Goal: Obtain resource: Download file/media

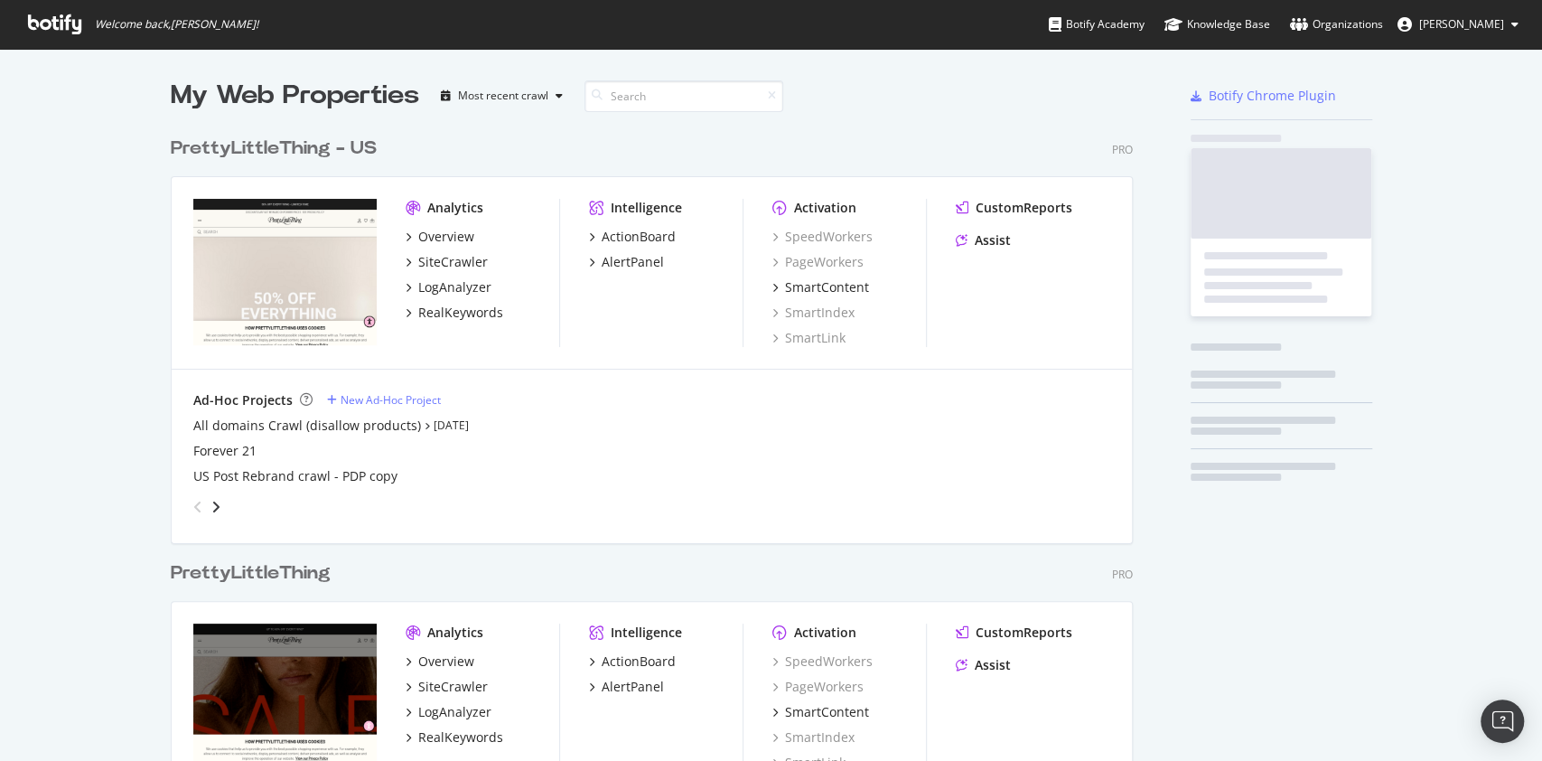
scroll to position [830, 958]
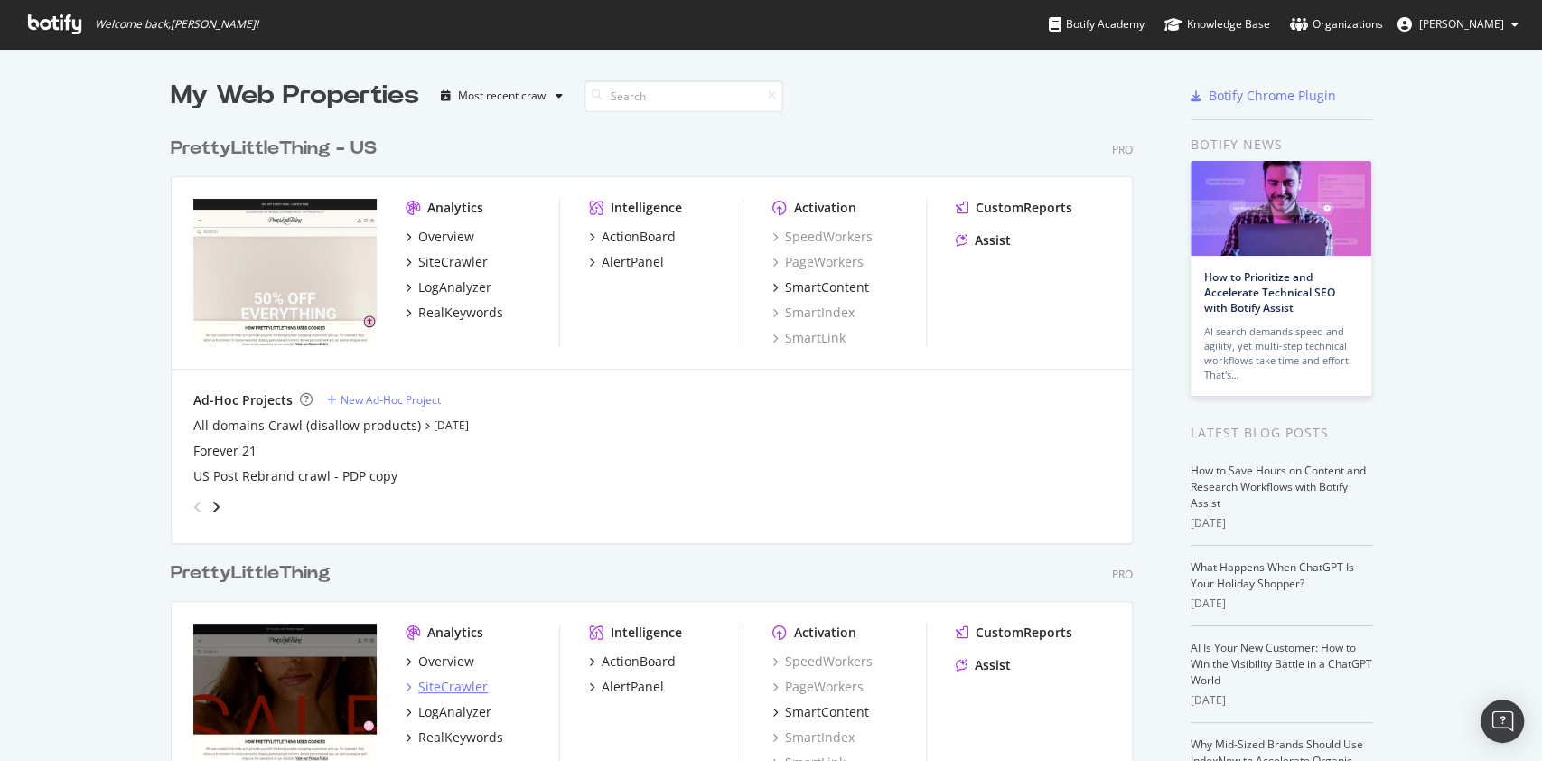
click at [451, 683] on div "SiteCrawler" at bounding box center [453, 687] width 70 height 18
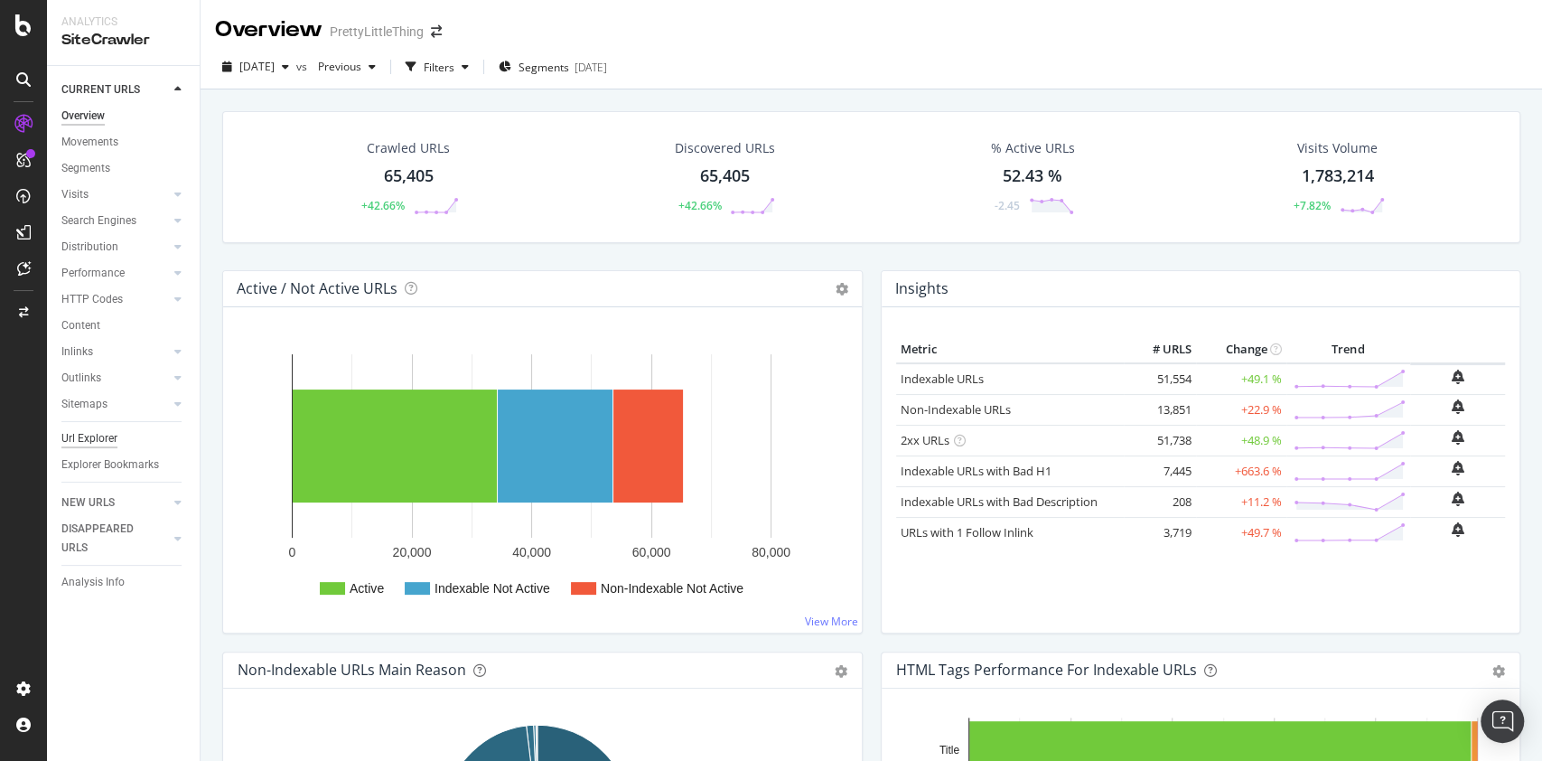
click at [85, 440] on div "Url Explorer" at bounding box center [89, 438] width 56 height 19
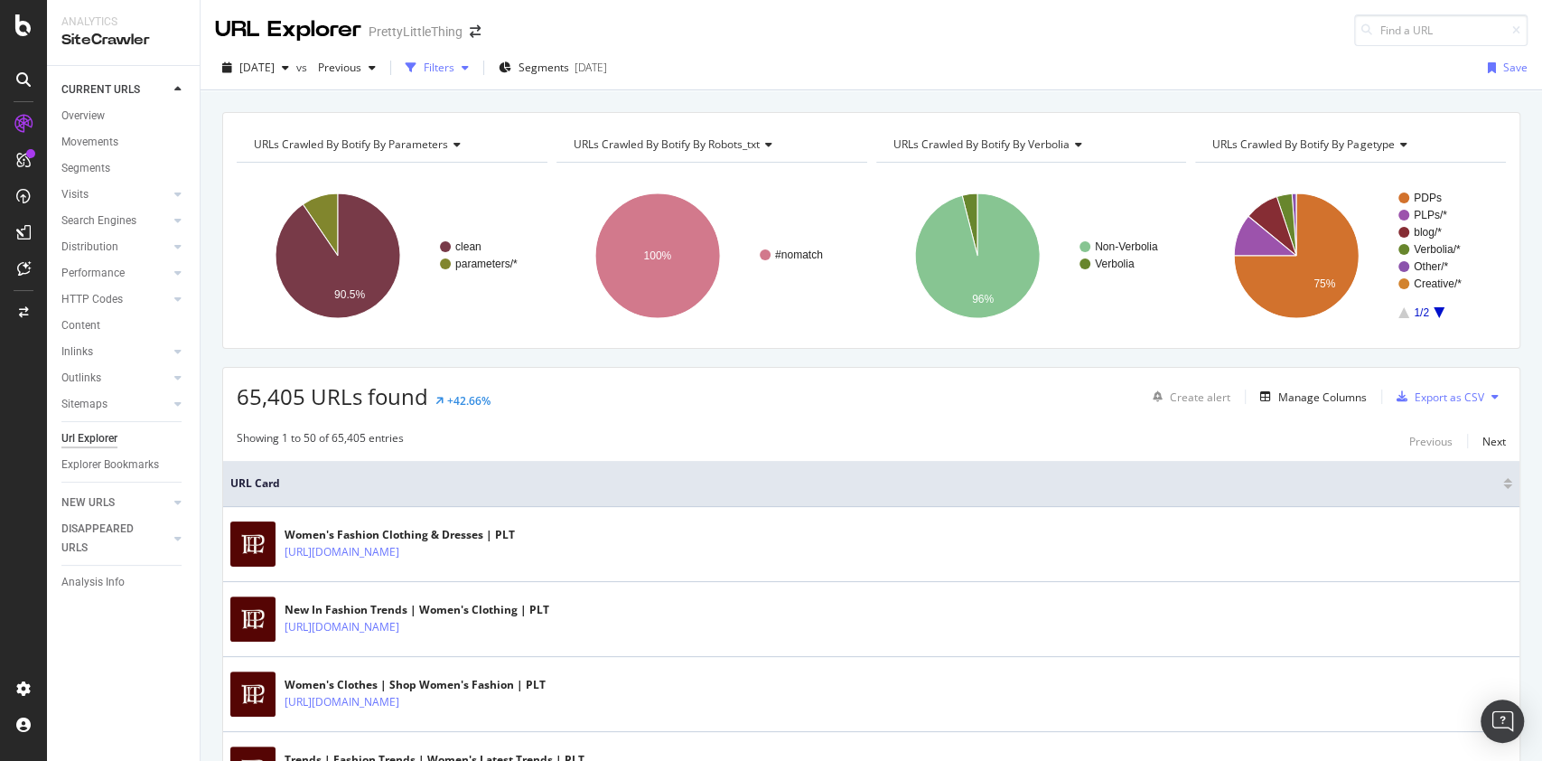
click at [457, 79] on div "Filters" at bounding box center [437, 67] width 78 height 27
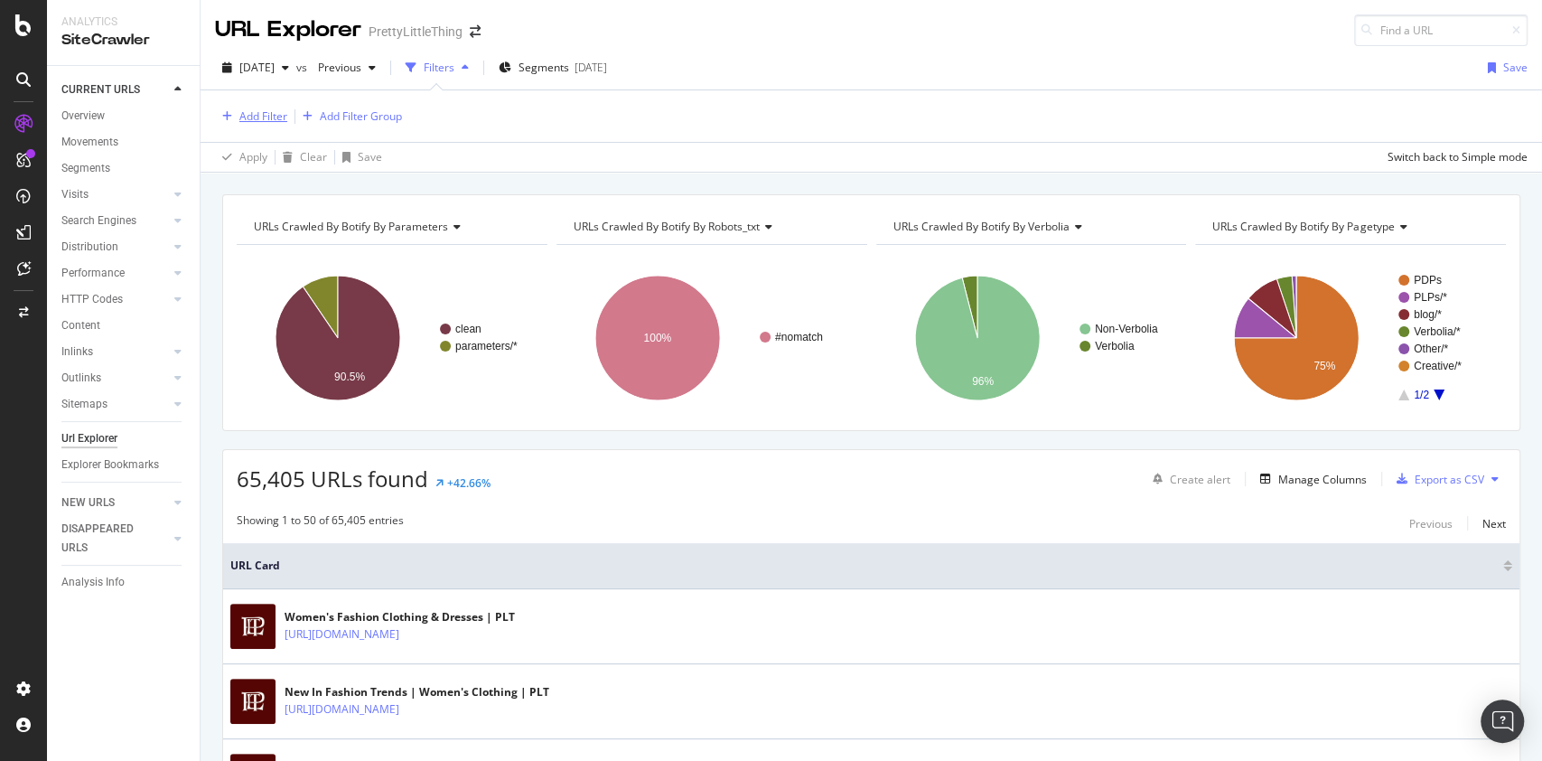
click at [267, 107] on div "Add Filter" at bounding box center [251, 117] width 72 height 20
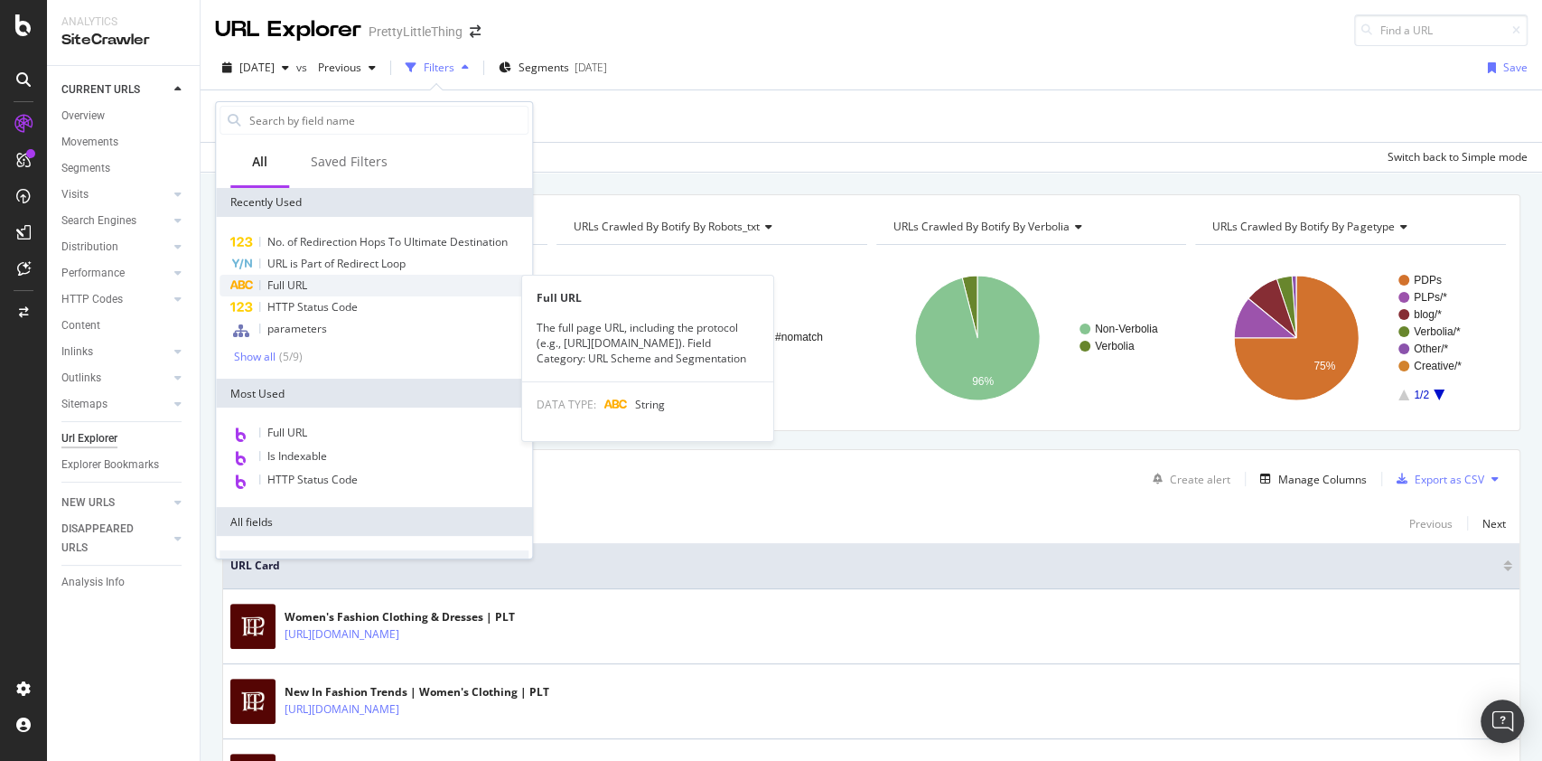
click at [344, 283] on div "Full URL" at bounding box center [374, 286] width 309 height 22
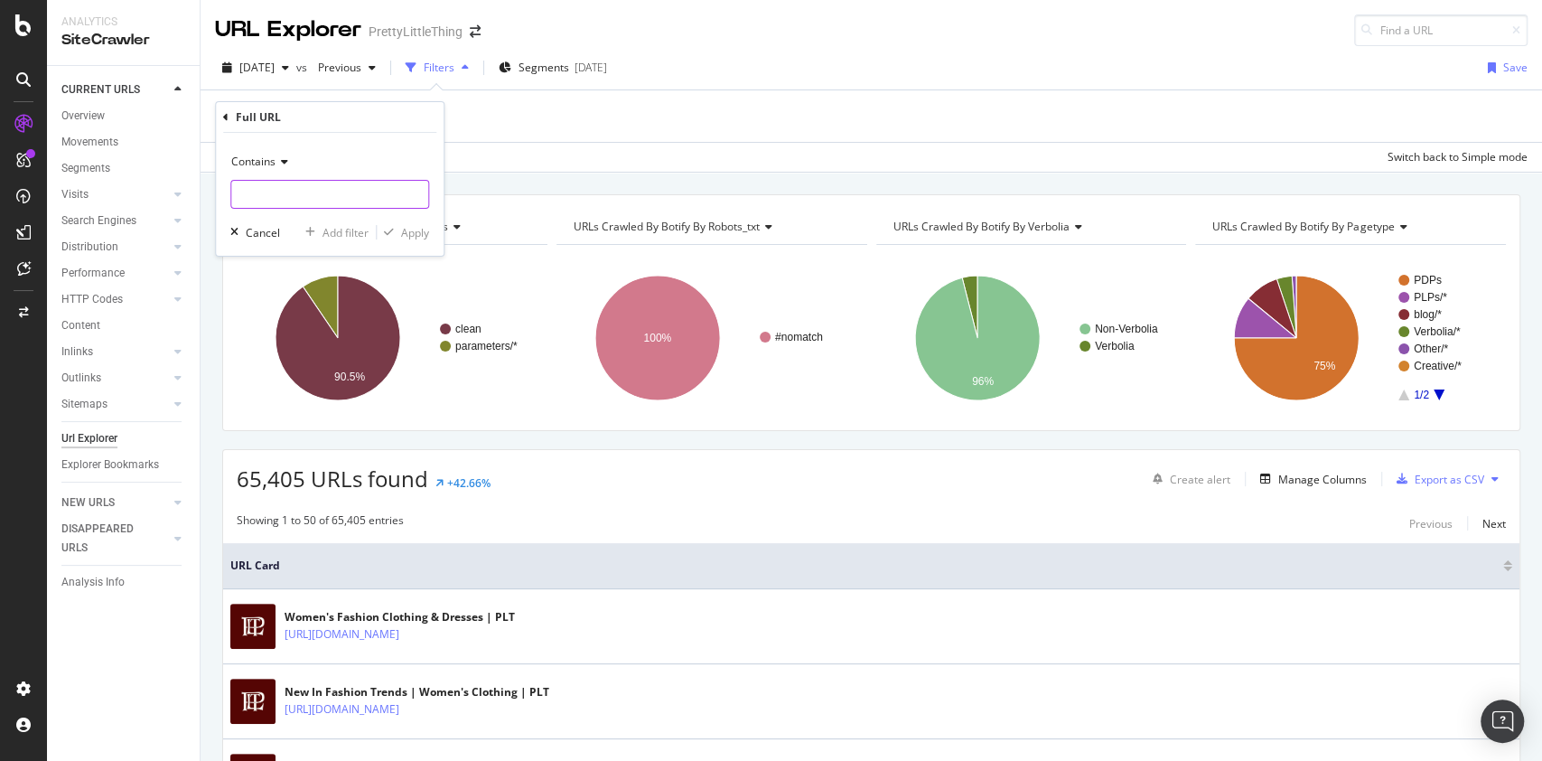
click at [351, 205] on input "text" at bounding box center [329, 194] width 197 height 29
type input "dress"
click at [401, 238] on div "Apply" at bounding box center [415, 232] width 28 height 15
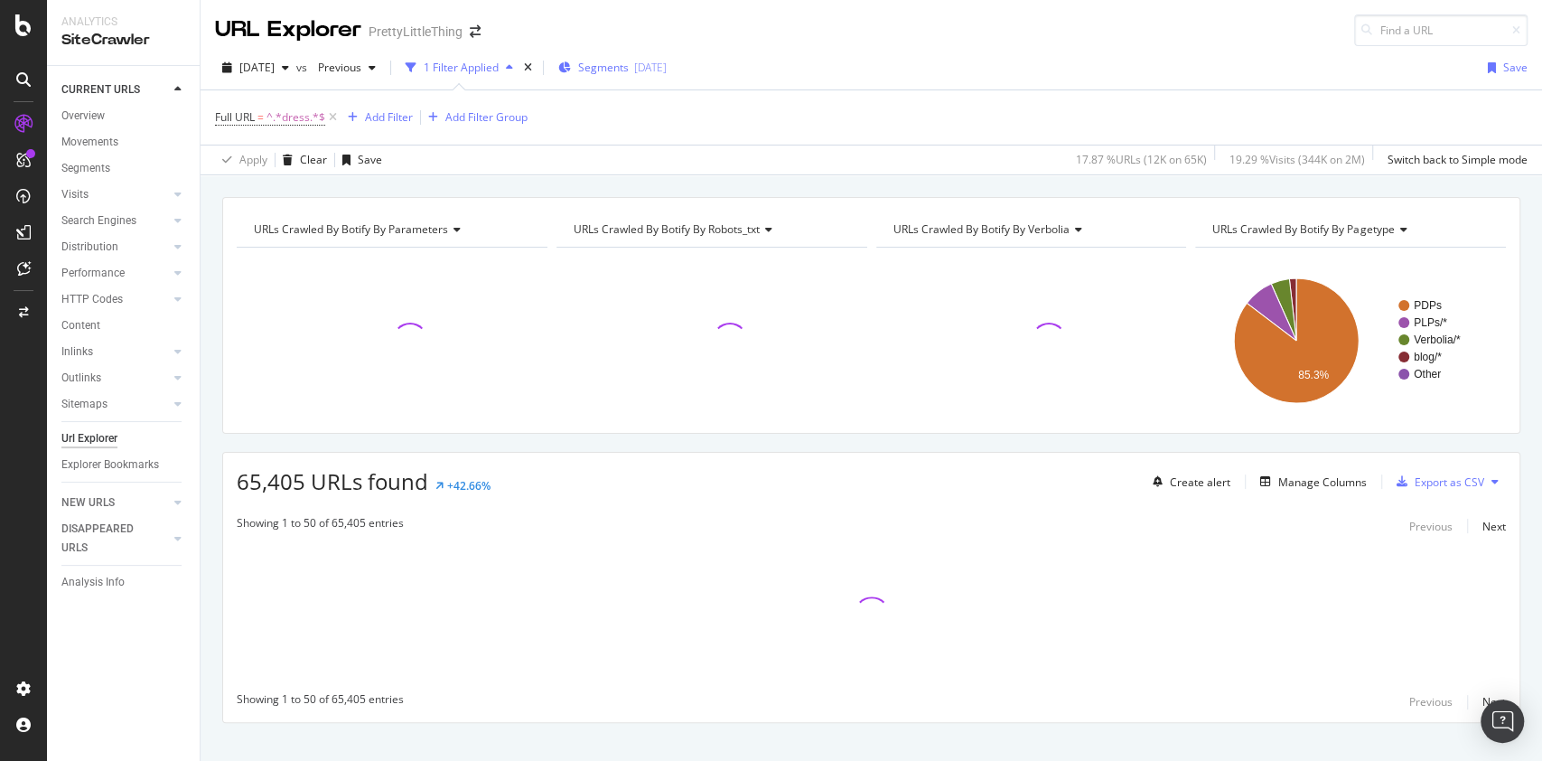
click at [625, 72] on span "Segments" at bounding box center [603, 67] width 51 height 15
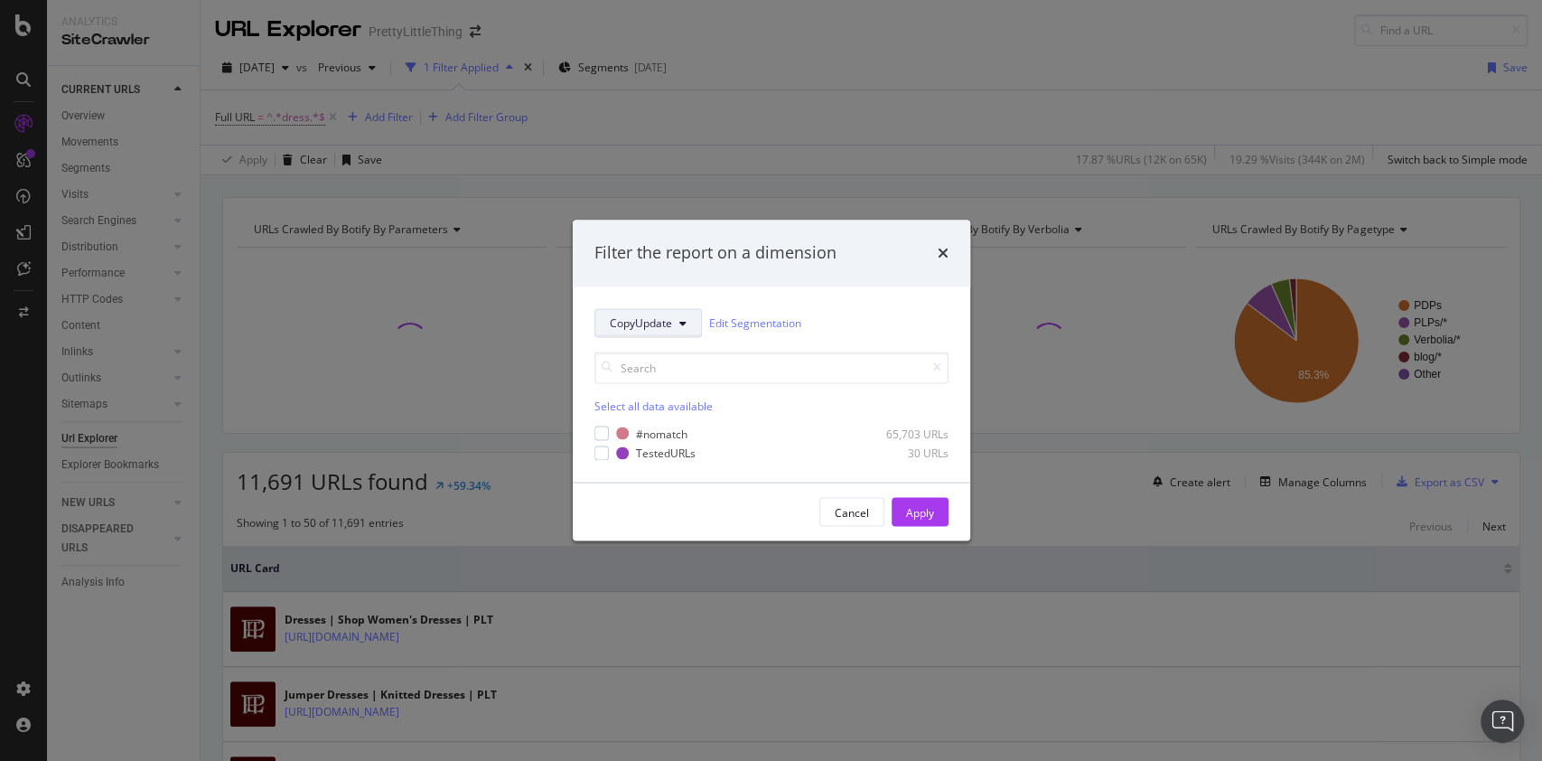
click at [659, 324] on span "CopyUpdate" at bounding box center [641, 322] width 62 height 15
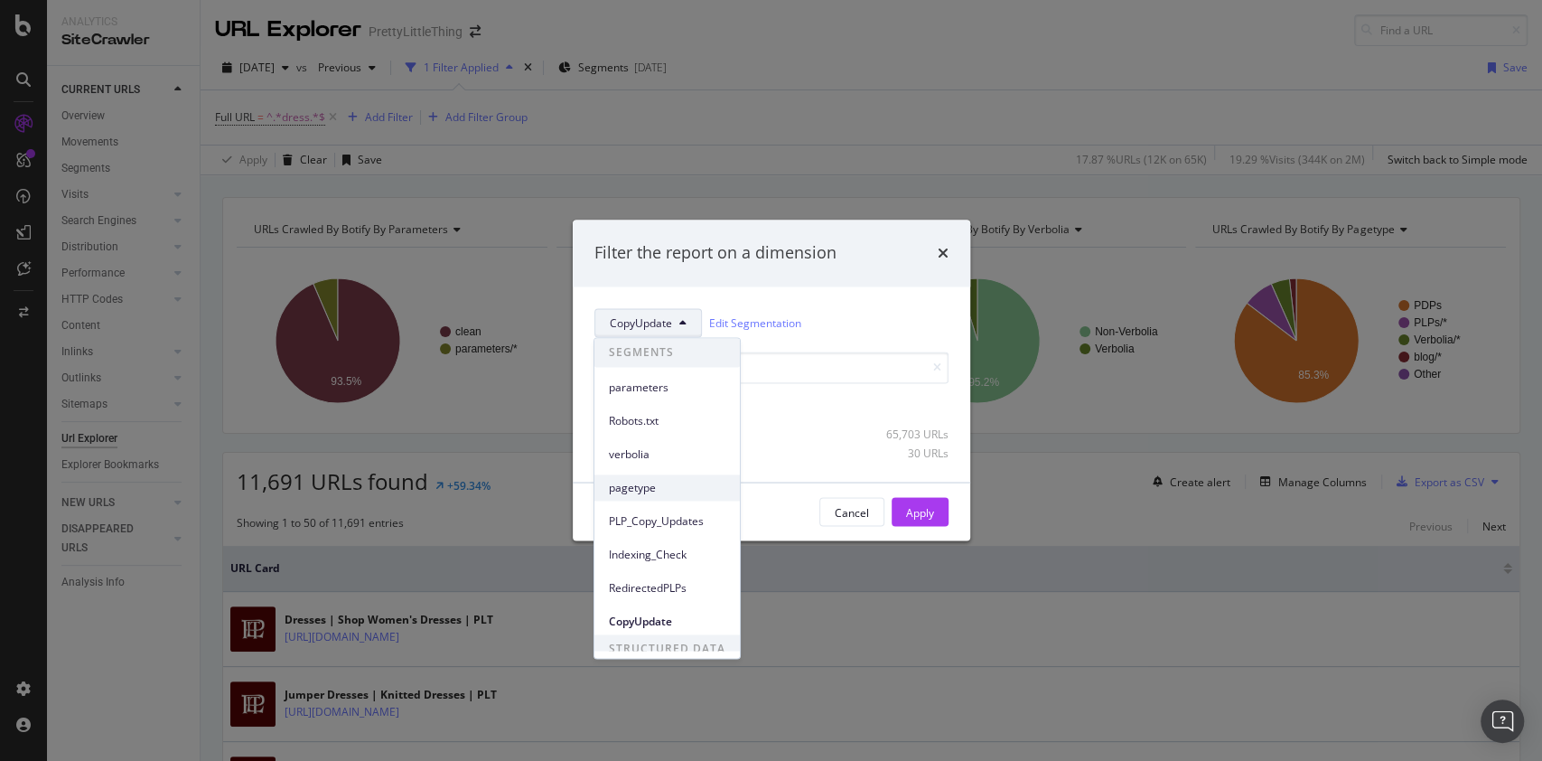
click at [646, 488] on span "pagetype" at bounding box center [667, 488] width 117 height 16
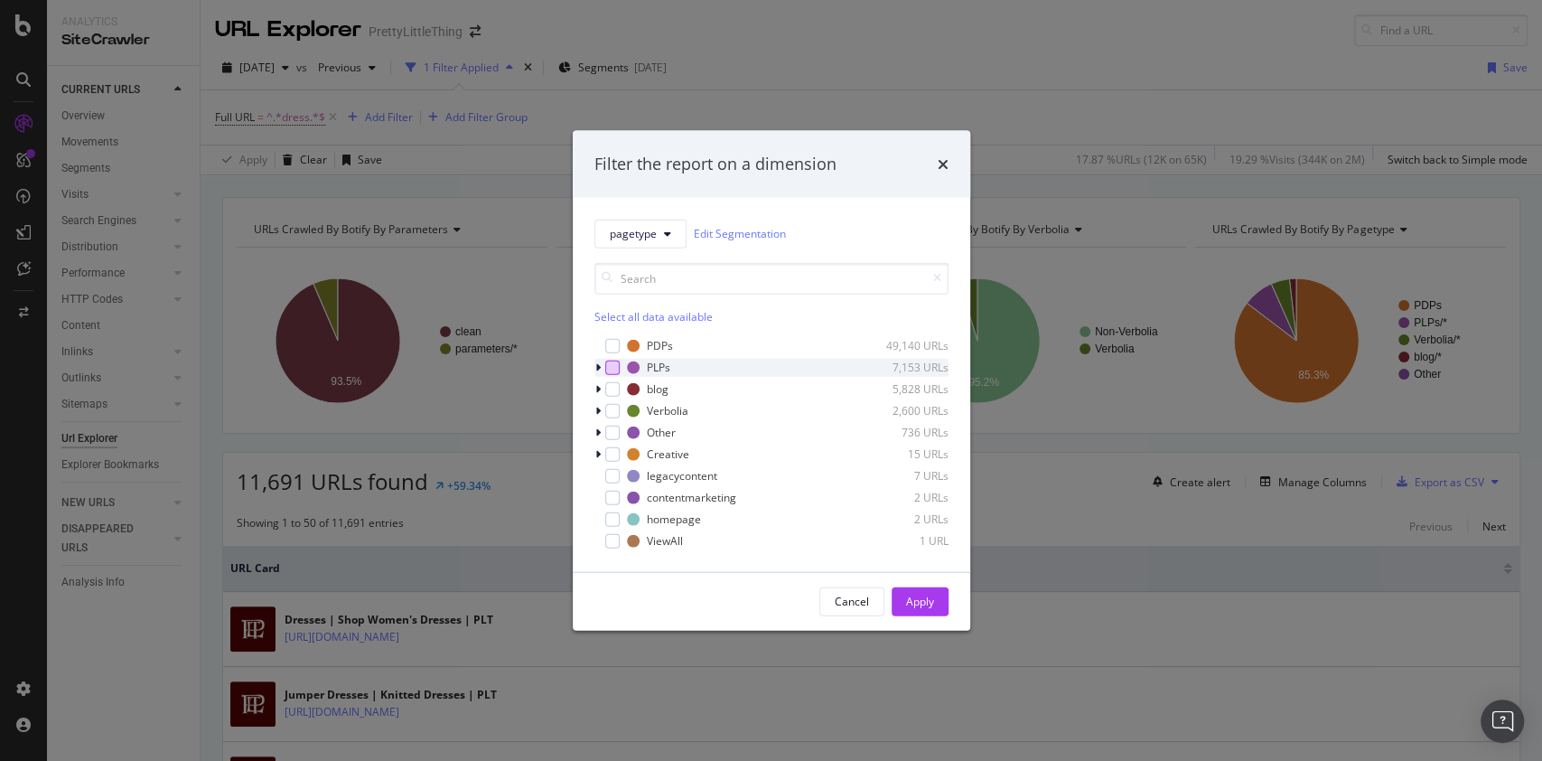
click at [610, 366] on div "modal" at bounding box center [612, 367] width 14 height 14
click at [921, 596] on div "Apply" at bounding box center [920, 601] width 28 height 15
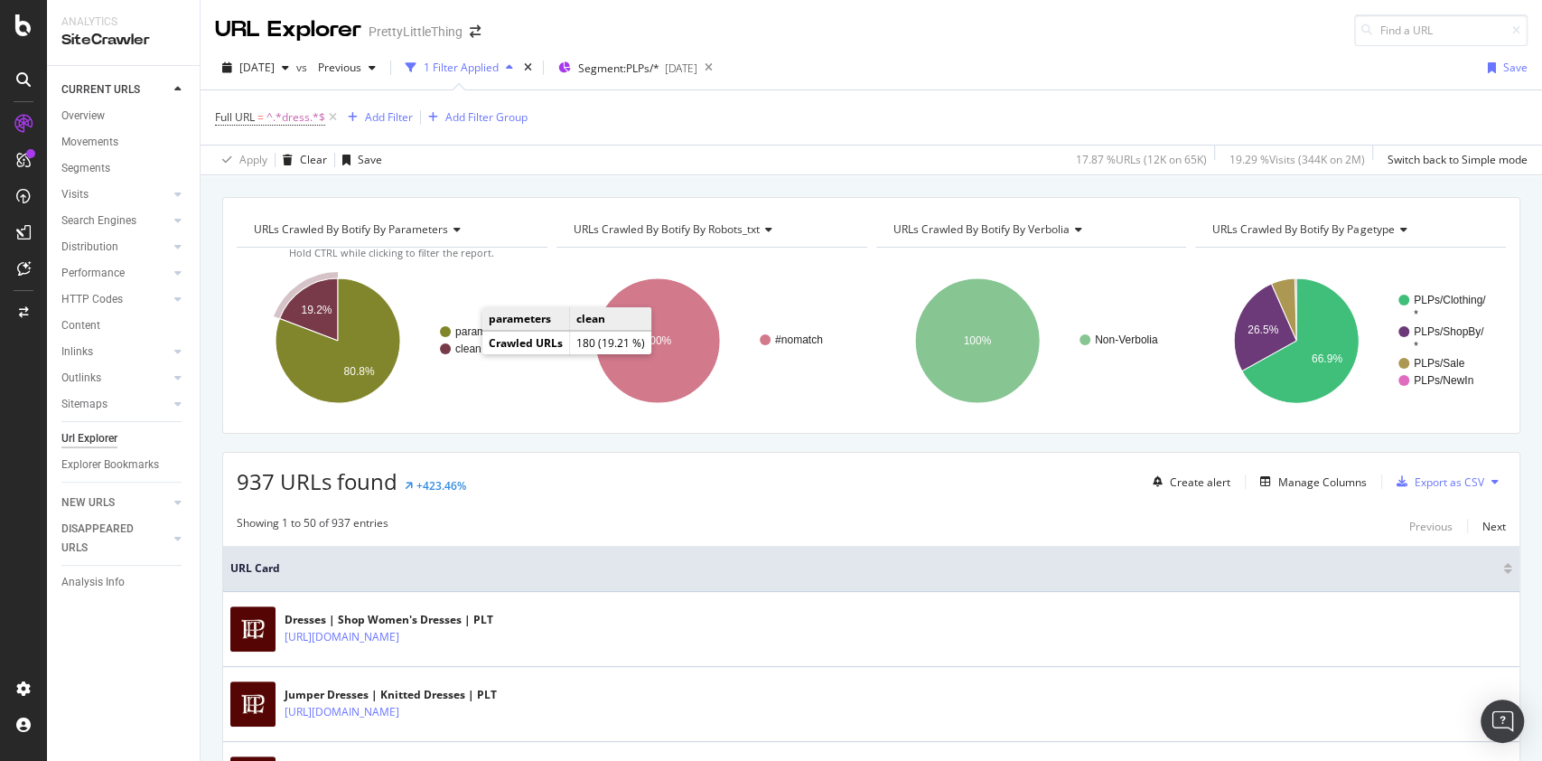
click at [455, 351] on text "clean" at bounding box center [468, 348] width 26 height 13
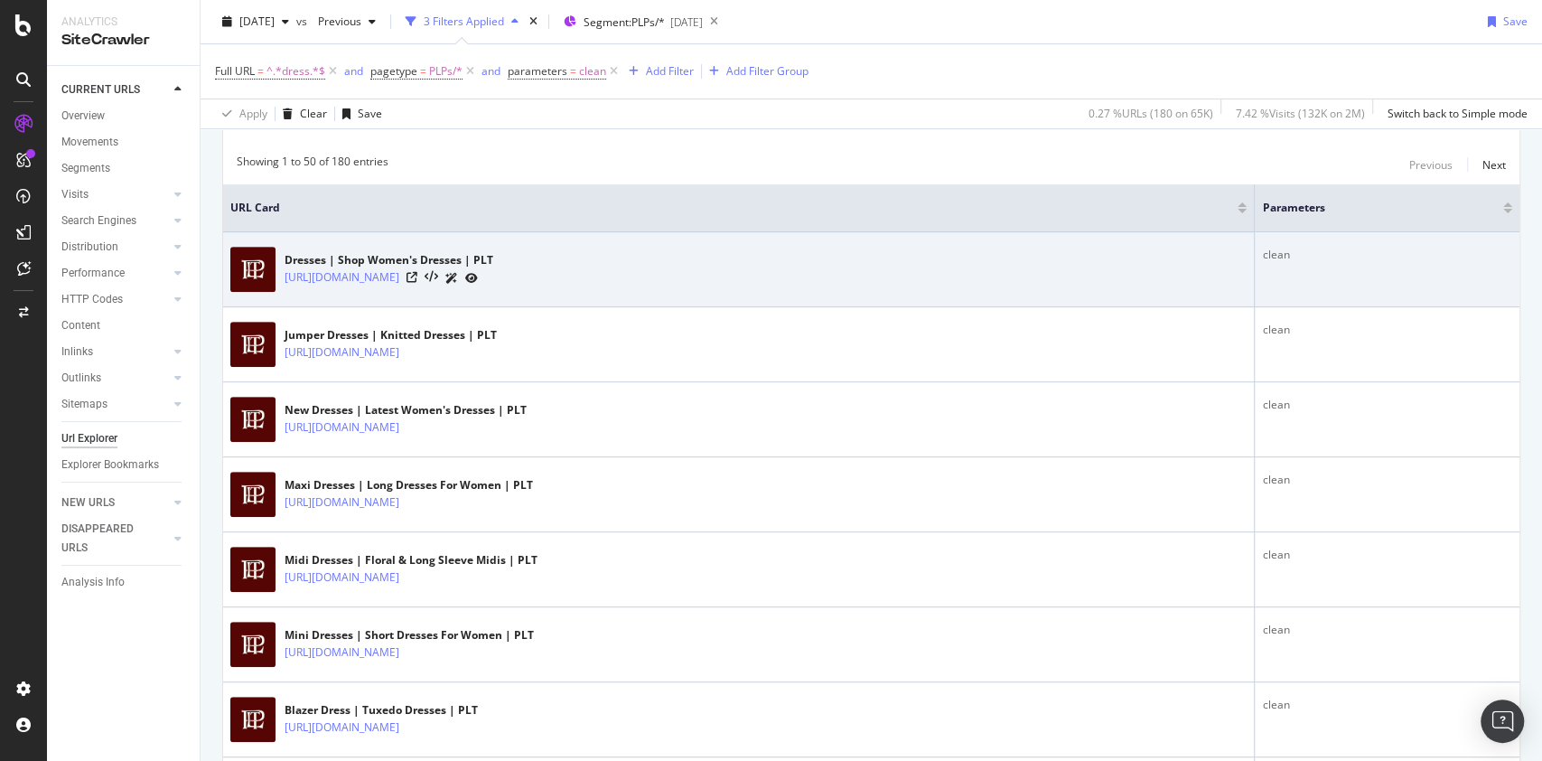
scroll to position [240, 0]
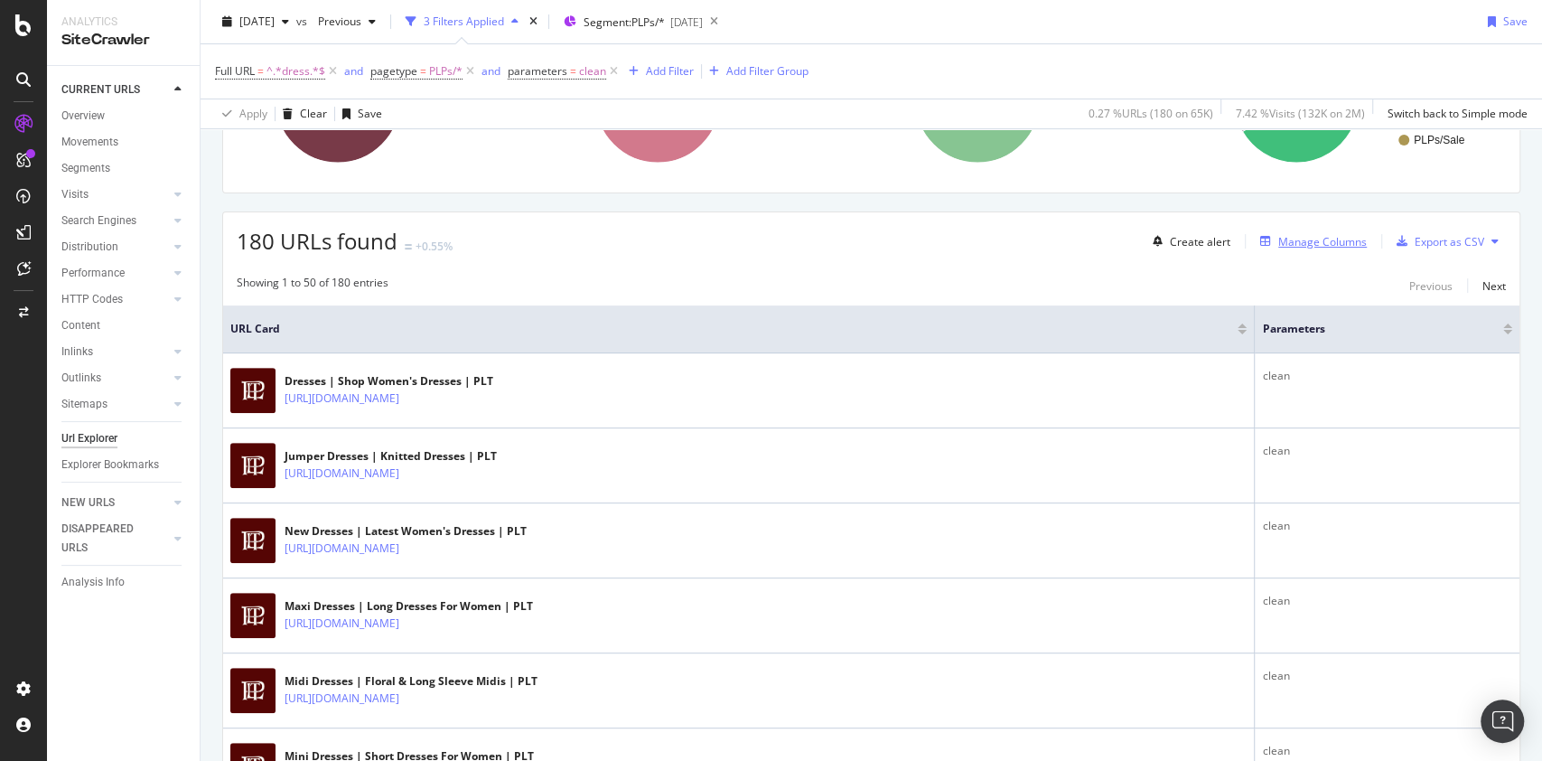
click at [1284, 247] on div "Manage Columns" at bounding box center [1322, 241] width 89 height 15
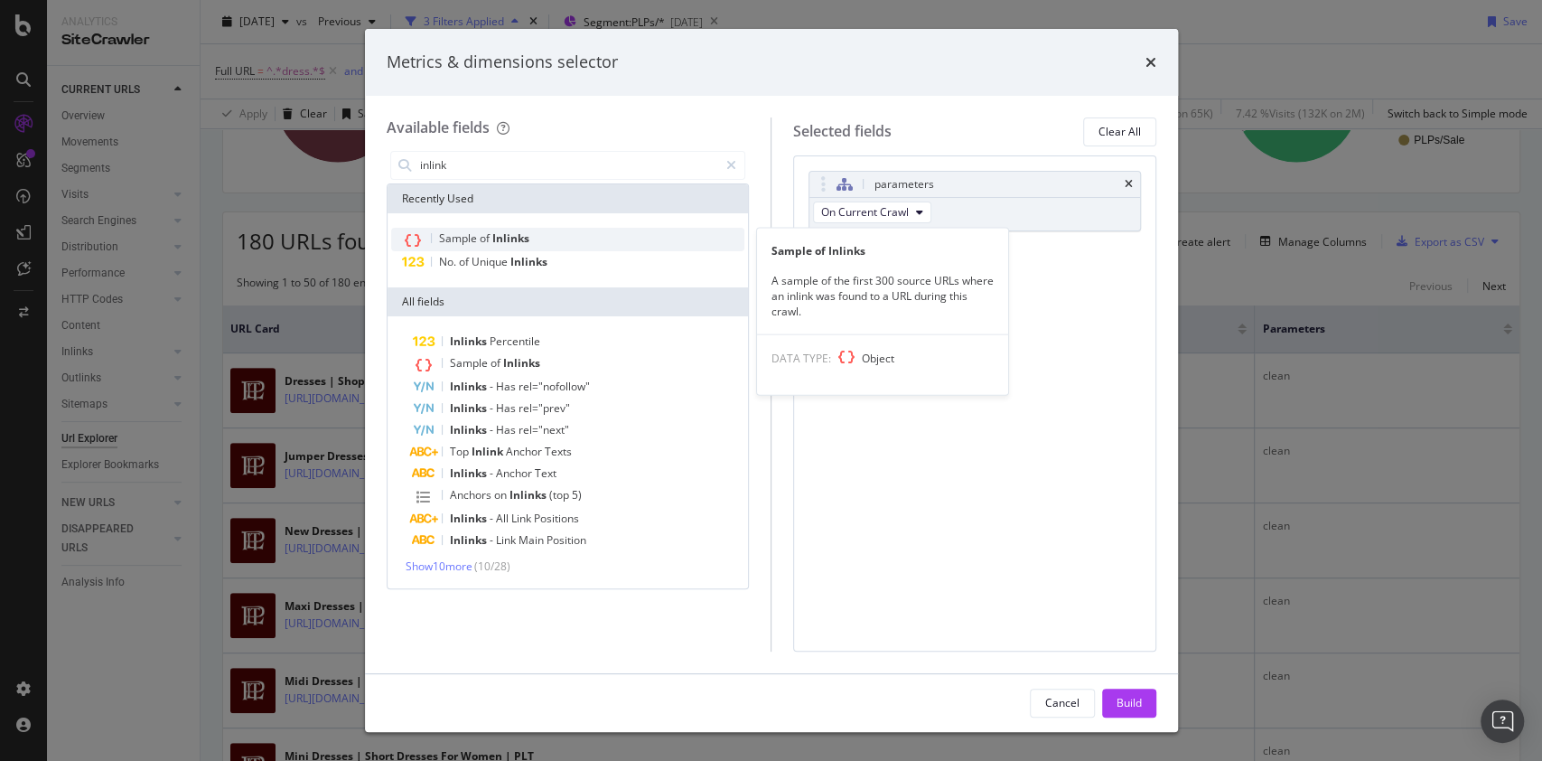
type input "inlink"
click at [648, 242] on div "Sample of Inlinks" at bounding box center [568, 239] width 354 height 23
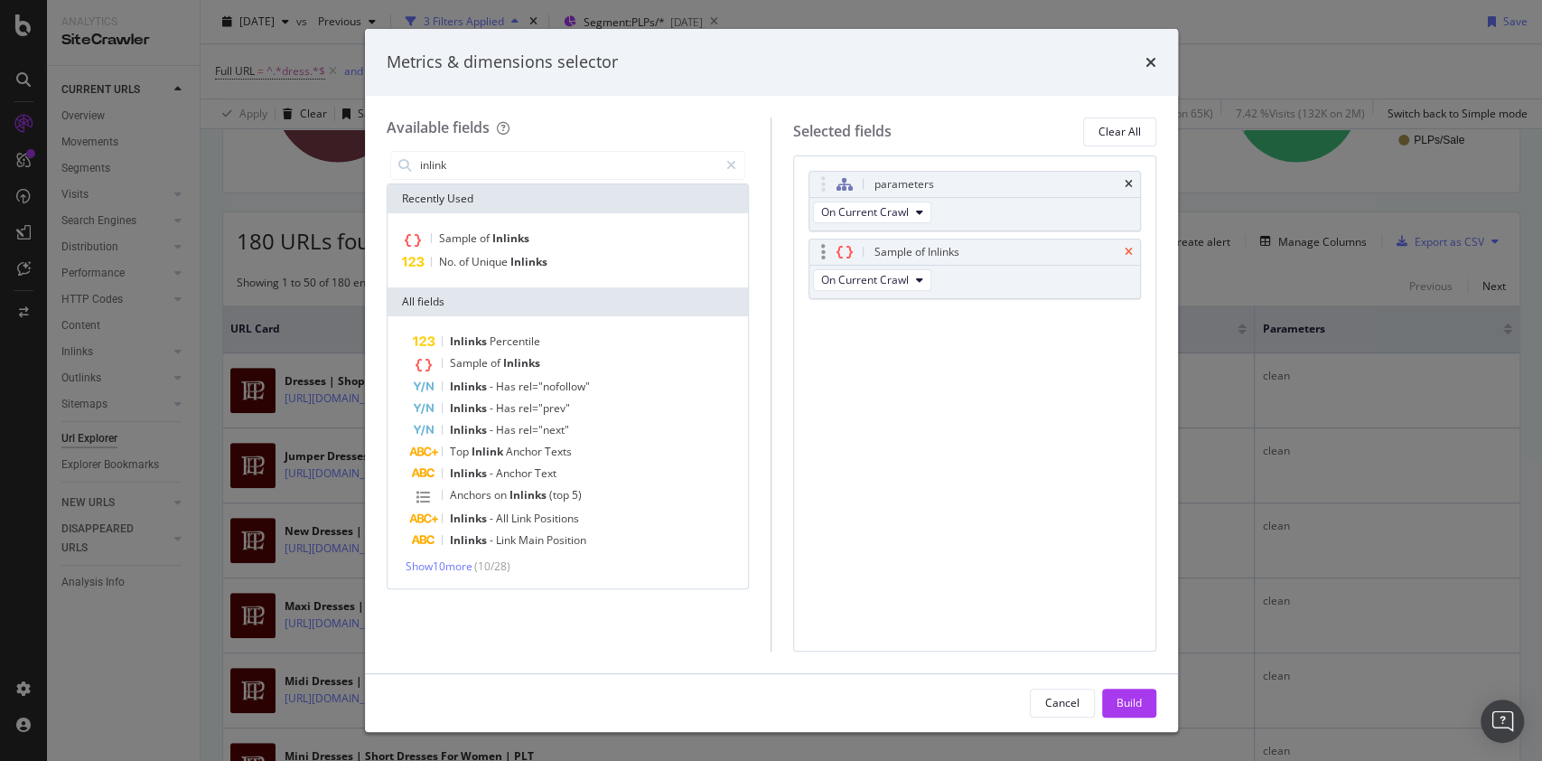
click at [1129, 251] on icon "times" at bounding box center [1129, 252] width 8 height 11
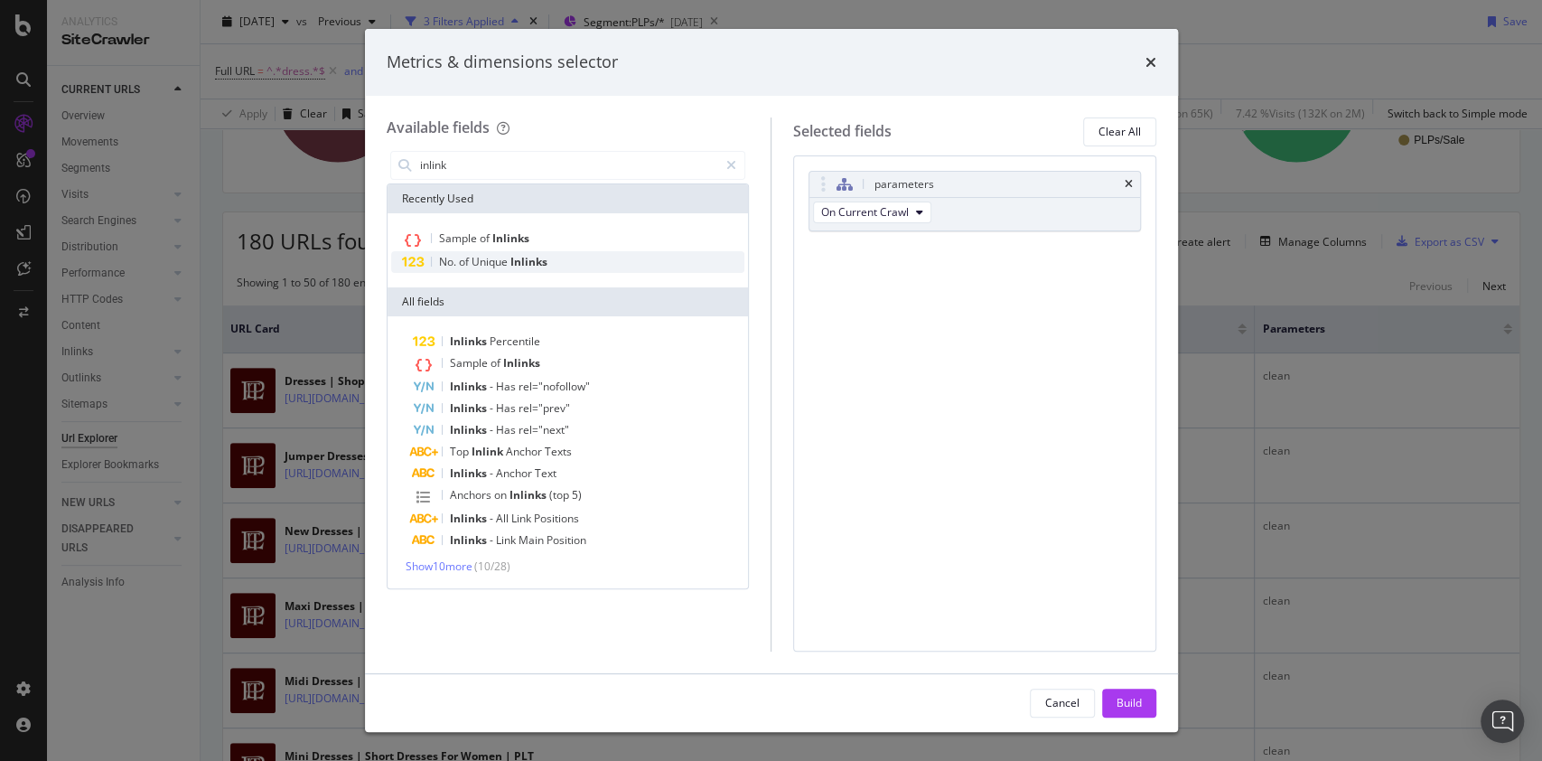
click at [581, 264] on div "No. of Unique Inlinks" at bounding box center [568, 262] width 354 height 22
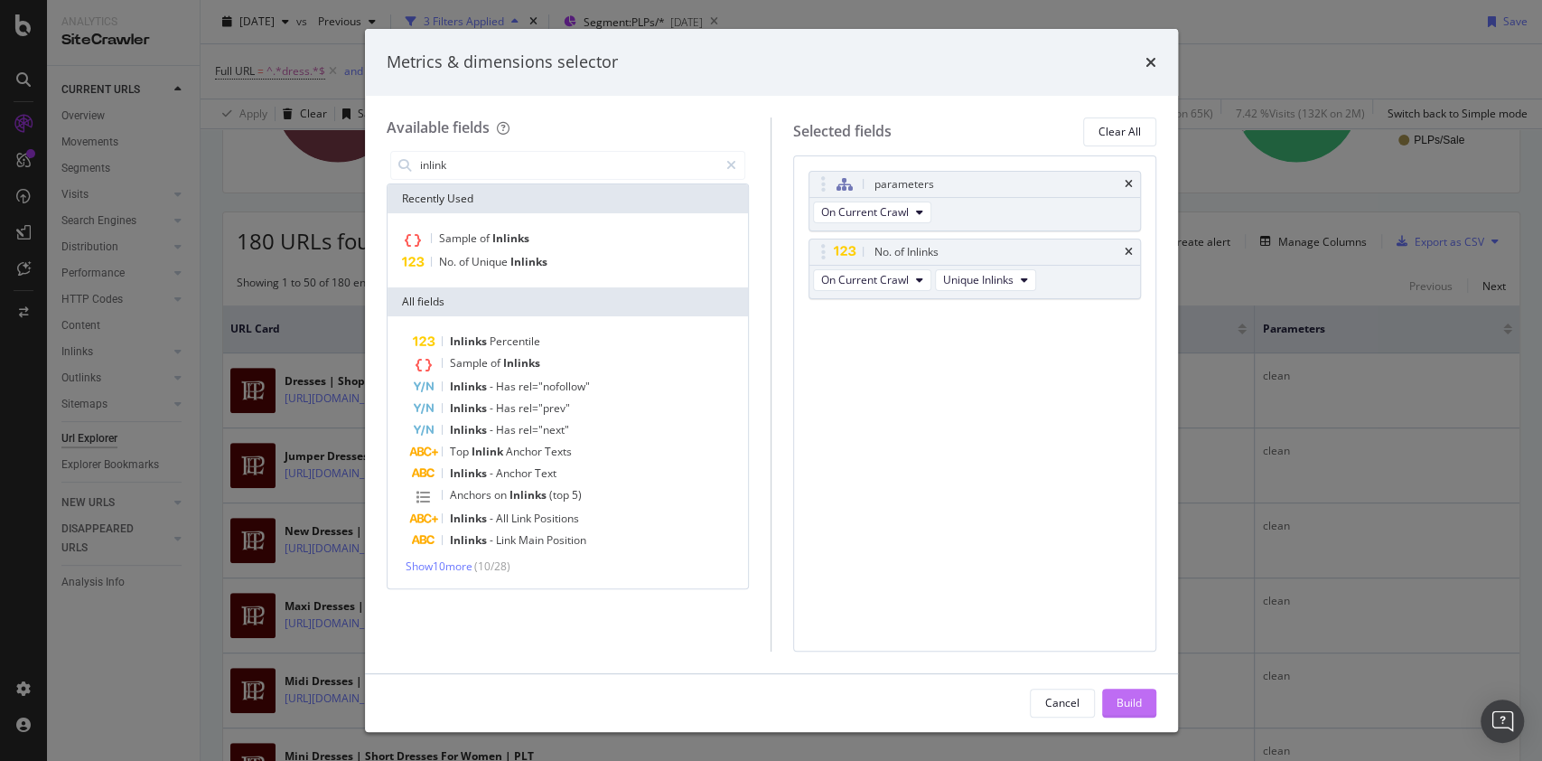
click at [1125, 698] on div "Build" at bounding box center [1129, 702] width 25 height 15
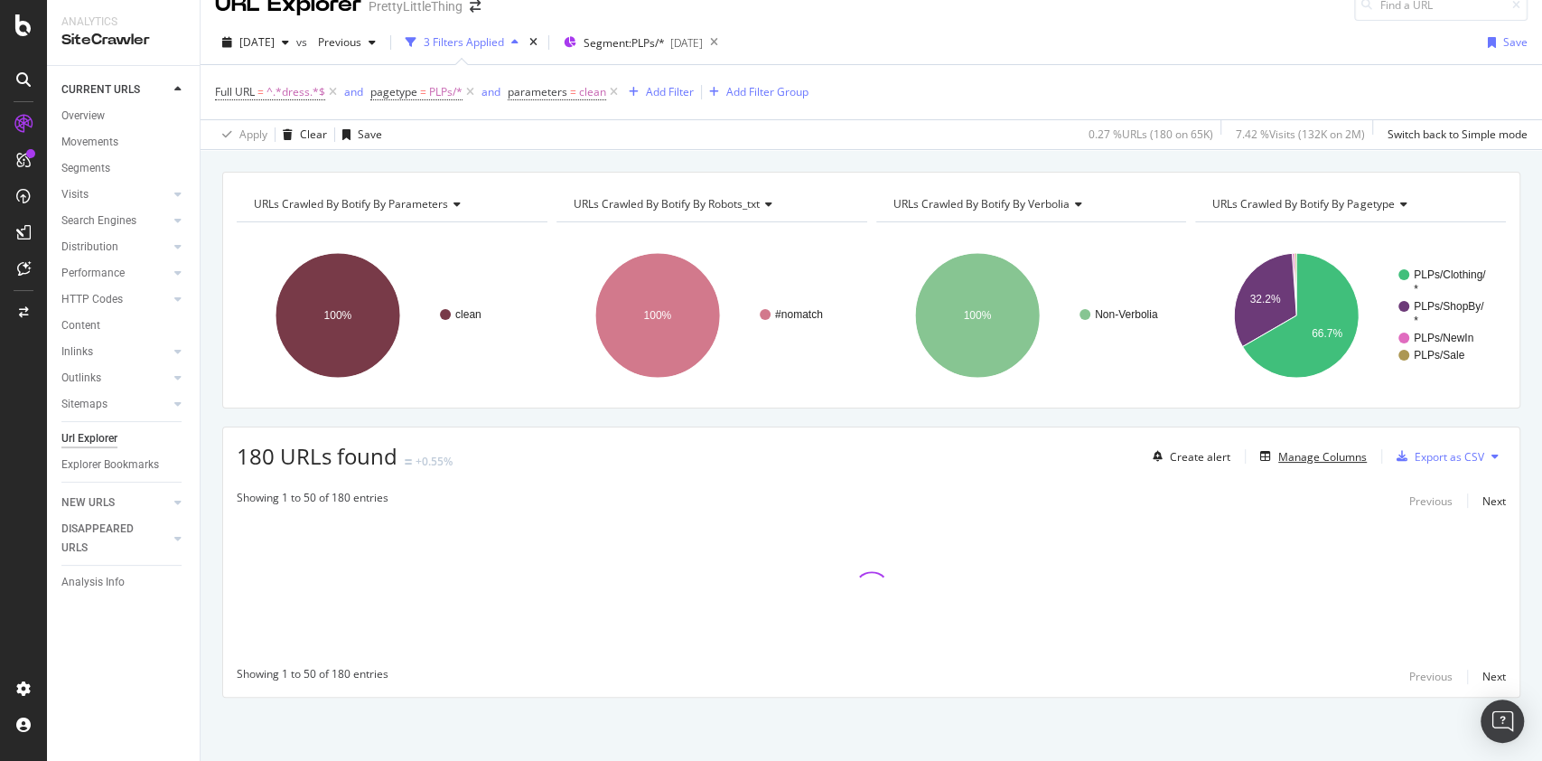
scroll to position [24, 0]
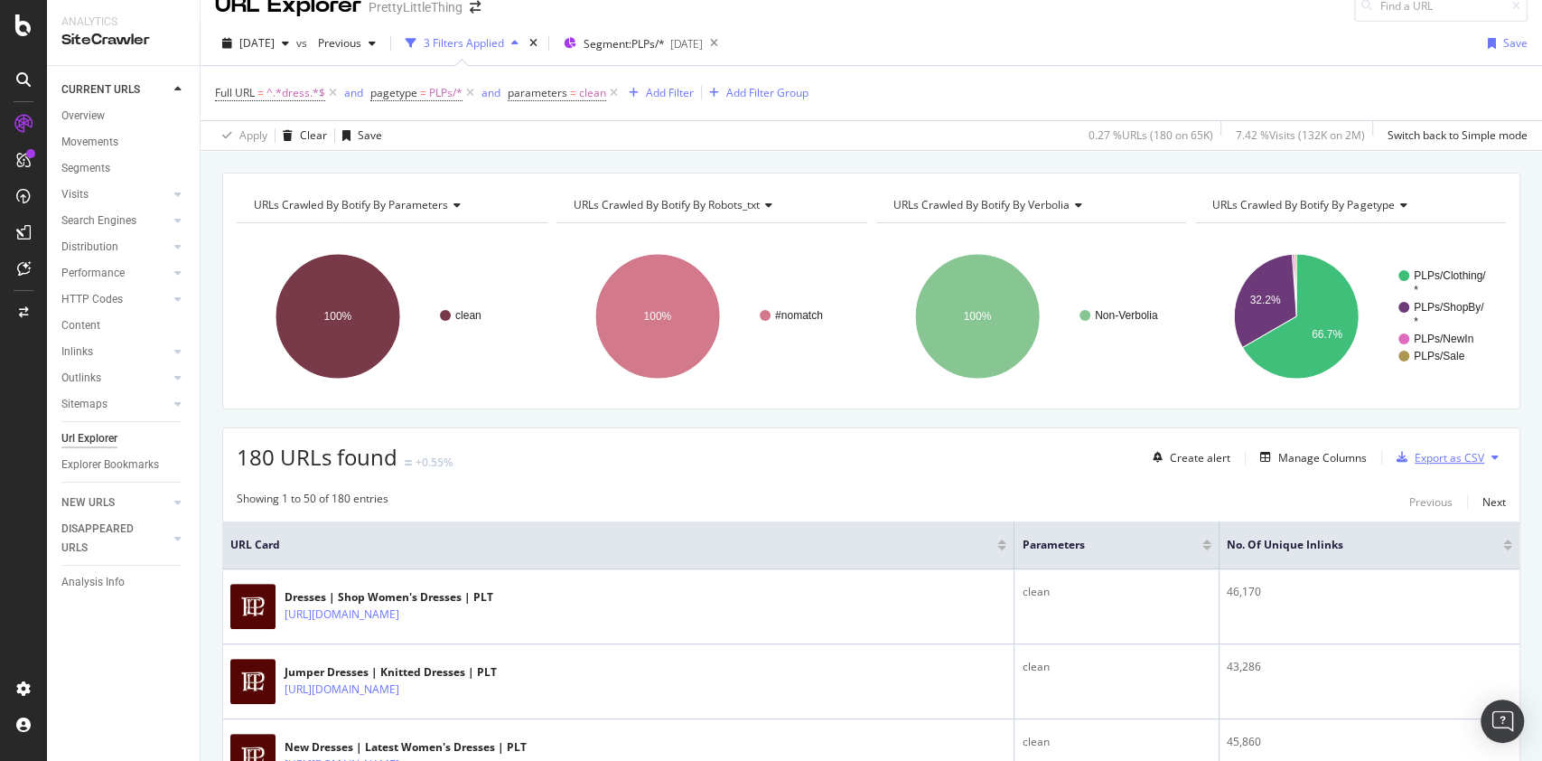
click at [1418, 463] on div "Export as CSV" at bounding box center [1436, 457] width 95 height 27
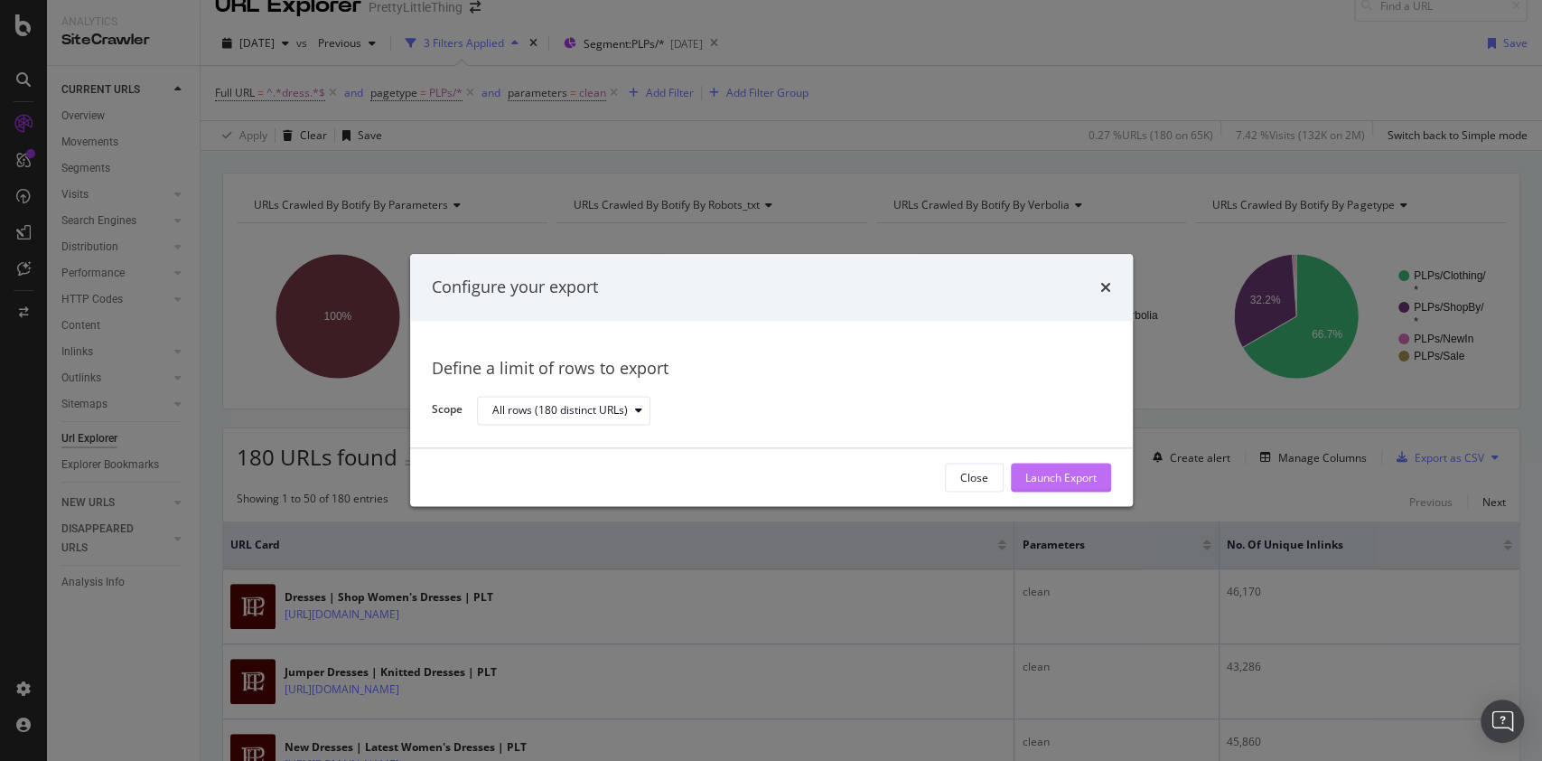
click at [1091, 471] on div "Launch Export" at bounding box center [1060, 477] width 71 height 15
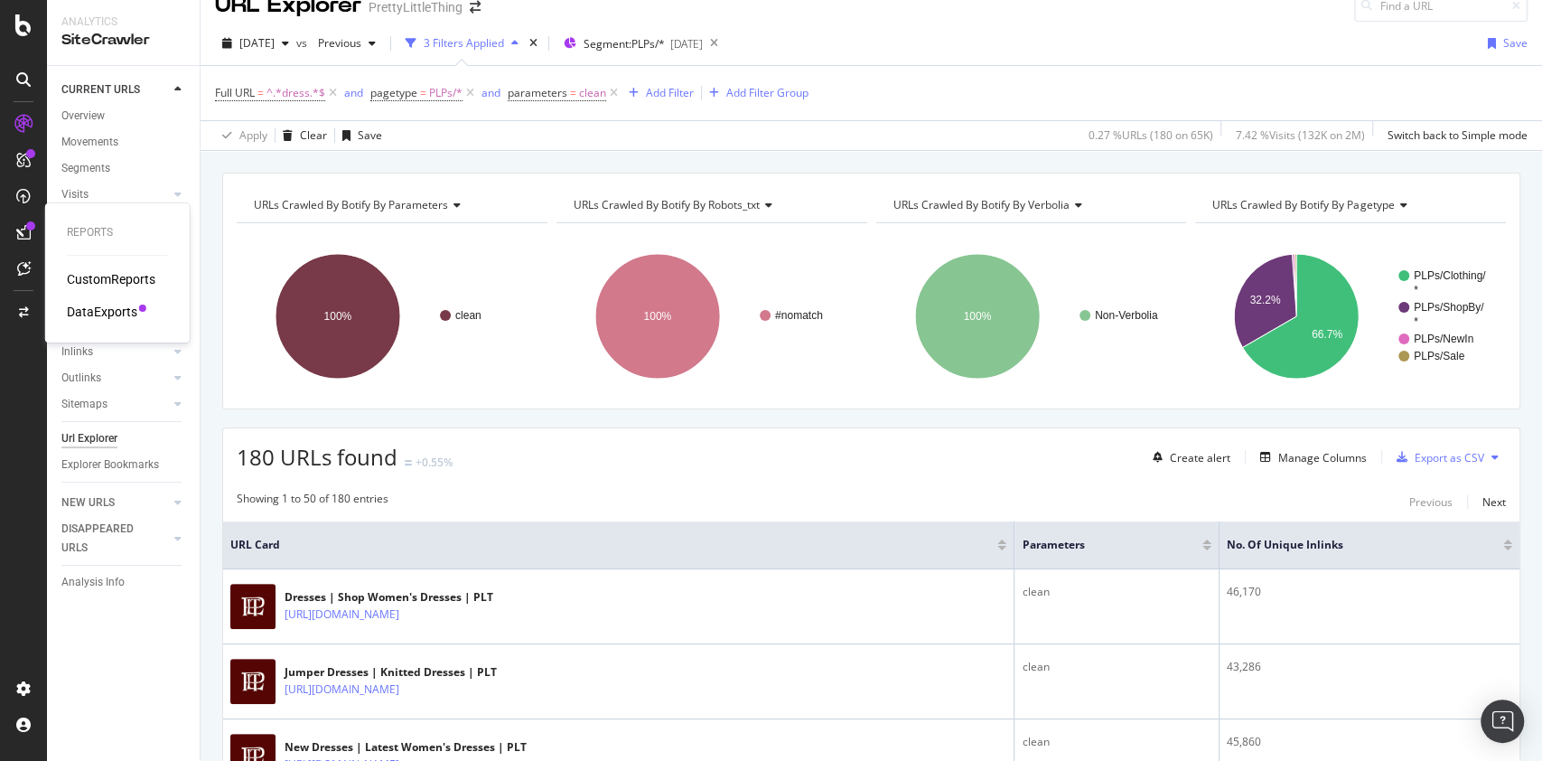
click at [101, 314] on div "DataExports" at bounding box center [102, 312] width 70 height 18
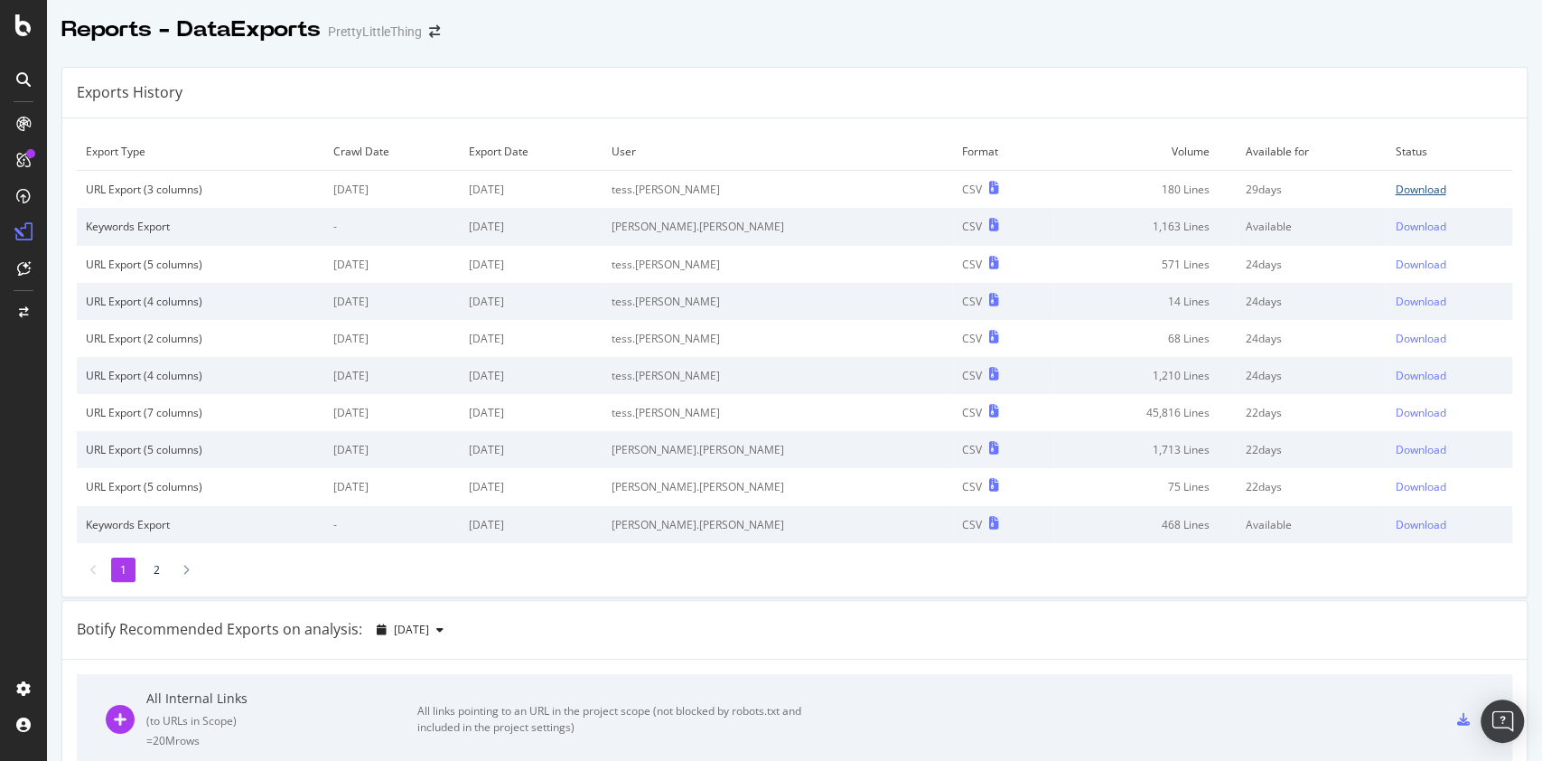
click at [1395, 191] on div "Download" at bounding box center [1420, 189] width 51 height 15
